Goal: Transaction & Acquisition: Download file/media

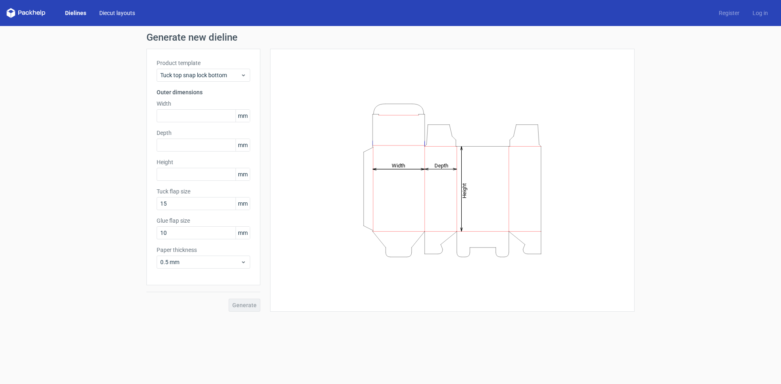
click at [116, 12] on link "Diecut layouts" at bounding box center [117, 13] width 49 height 8
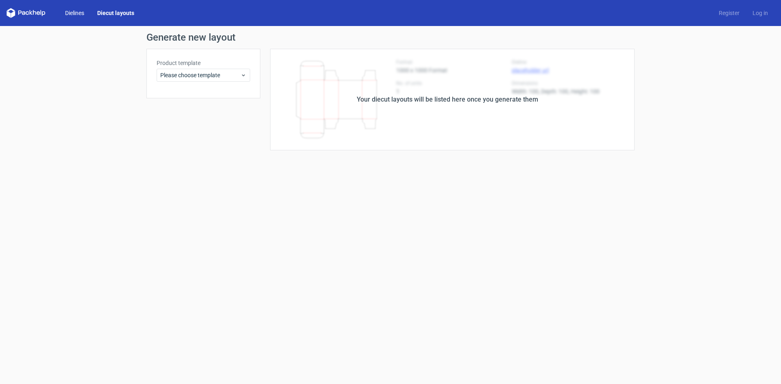
click at [84, 12] on link "Dielines" at bounding box center [75, 13] width 32 height 8
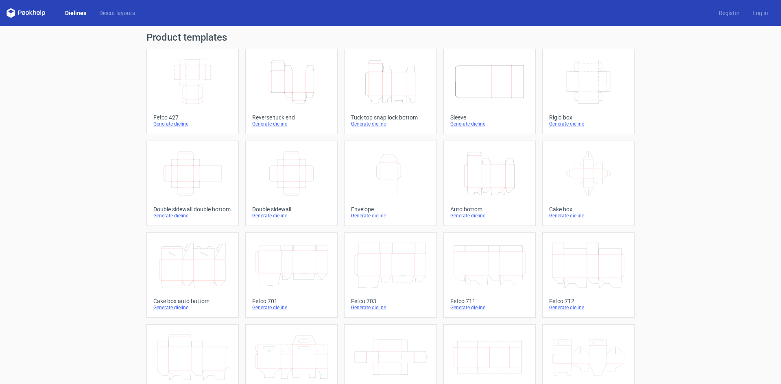
click at [386, 80] on icon "Height Depth Width" at bounding box center [390, 82] width 72 height 46
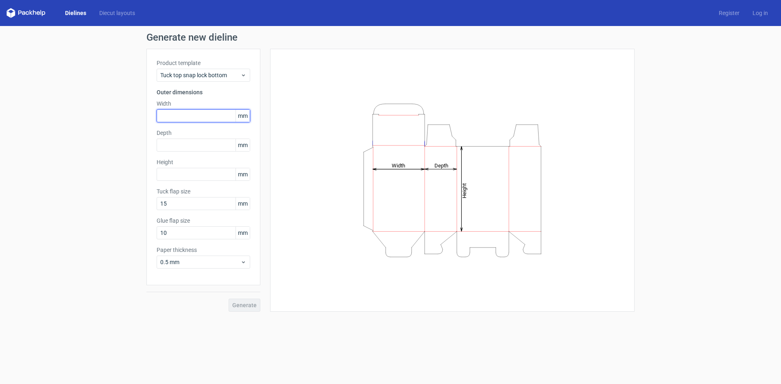
click at [192, 117] on input "text" at bounding box center [204, 115] width 94 height 13
type input "216"
click at [194, 147] on input "text" at bounding box center [204, 145] width 94 height 13
type input "124"
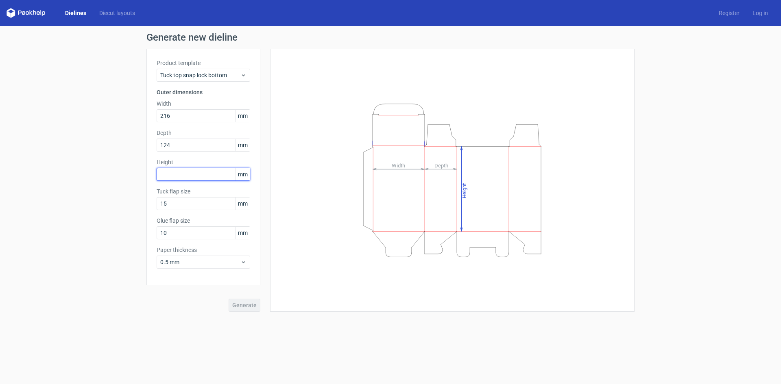
click at [169, 174] on input "text" at bounding box center [204, 174] width 94 height 13
click at [180, 175] on input "text" at bounding box center [204, 174] width 94 height 13
type input "216"
click at [241, 263] on icon at bounding box center [243, 262] width 6 height 7
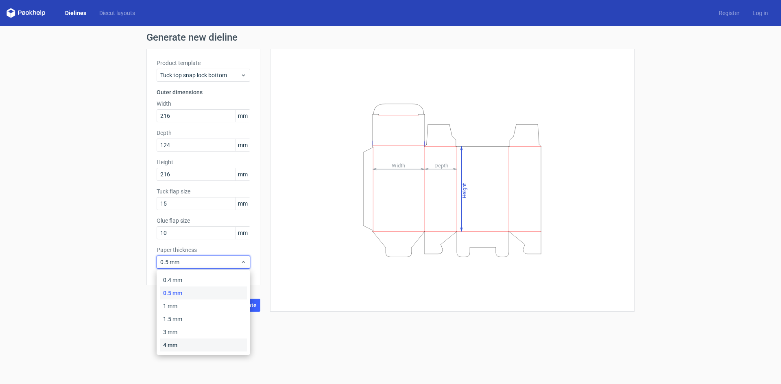
click at [215, 343] on div "4 mm" at bounding box center [203, 345] width 87 height 13
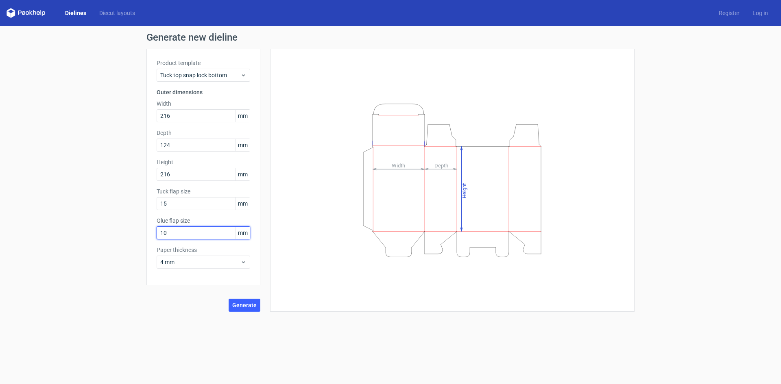
click at [196, 228] on input "10" at bounding box center [204, 233] width 94 height 13
drag, startPoint x: 196, startPoint y: 229, endPoint x: 95, endPoint y: 235, distance: 100.7
click at [96, 235] on div "Generate new dieline Product template Tuck top snap lock bottom Outer dimension…" at bounding box center [390, 172] width 781 height 292
type input "25"
click at [240, 309] on button "Generate" at bounding box center [245, 305] width 32 height 13
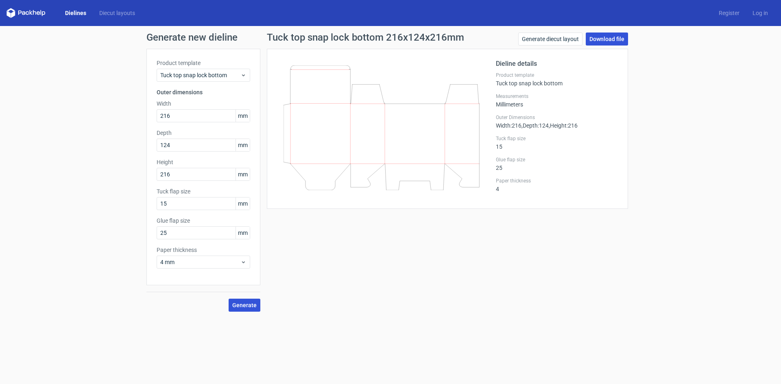
click at [610, 37] on link "Download file" at bounding box center [607, 39] width 42 height 13
click at [192, 115] on input "216" at bounding box center [204, 115] width 94 height 13
drag, startPoint x: 192, startPoint y: 115, endPoint x: 146, endPoint y: 116, distance: 45.6
click at [146, 116] on div "Generate new dieline Product template Tuck top snap lock bottom Outer dimension…" at bounding box center [390, 172] width 781 height 292
type input "222"
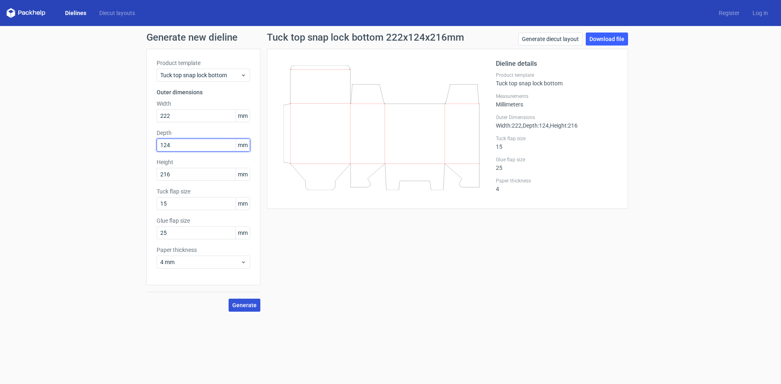
click at [190, 146] on input "124" at bounding box center [204, 145] width 94 height 13
drag, startPoint x: 194, startPoint y: 146, endPoint x: 137, endPoint y: 148, distance: 56.6
click at [137, 148] on div "Generate new dieline Product template Tuck top snap lock bottom Outer dimension…" at bounding box center [390, 172] width 781 height 292
type input "115"
click at [178, 173] on input "216" at bounding box center [204, 174] width 94 height 13
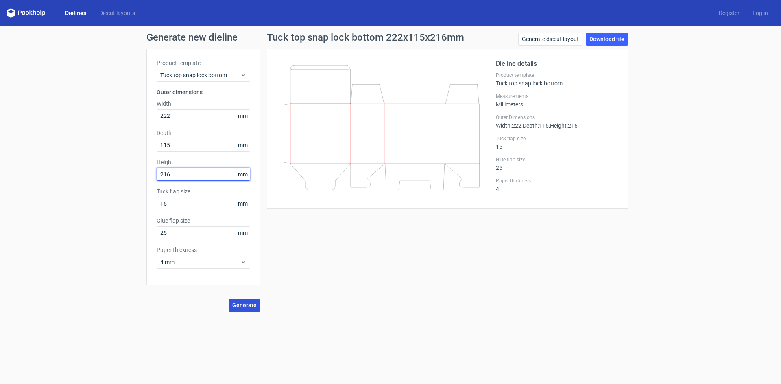
drag, startPoint x: 182, startPoint y: 174, endPoint x: 131, endPoint y: 177, distance: 51.3
click at [131, 177] on div "Generate new dieline Product template Tuck top snap lock bottom Outer dimension…" at bounding box center [390, 172] width 781 height 292
type input "222"
click at [181, 201] on input "15" at bounding box center [204, 203] width 94 height 13
click at [191, 233] on input "25" at bounding box center [204, 233] width 94 height 13
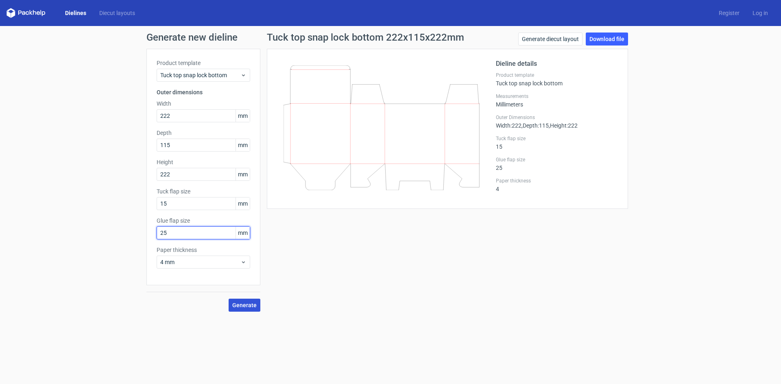
drag, startPoint x: 191, startPoint y: 233, endPoint x: 107, endPoint y: 230, distance: 84.3
click at [104, 230] on div "Generate new dieline Product template Tuck top snap lock bottom Outer dimension…" at bounding box center [390, 172] width 781 height 292
type input "18"
click at [242, 304] on span "Generate" at bounding box center [244, 306] width 24 height 6
click at [606, 41] on link "Download file" at bounding box center [607, 39] width 42 height 13
